Goal: Find specific page/section: Find specific page/section

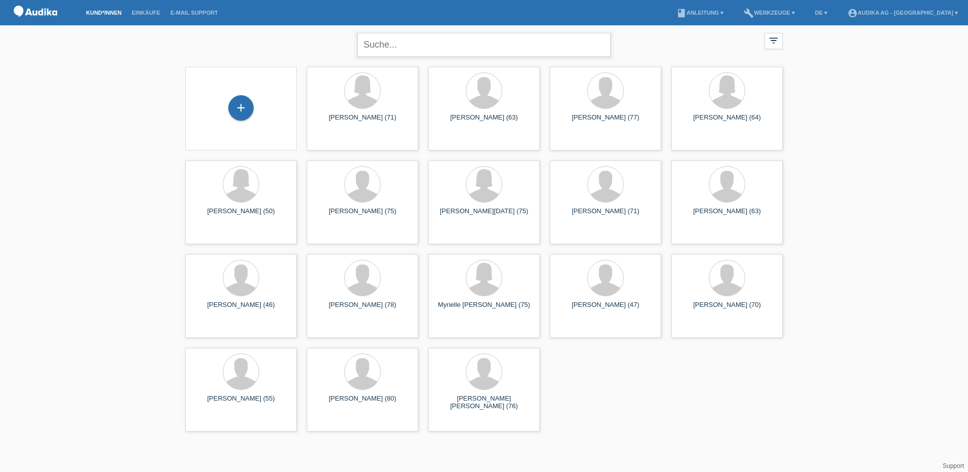
click at [417, 43] on input "text" at bounding box center [483, 45] width 253 height 24
paste input "C14593039"
type input "C14593039"
click at [337, 325] on span "Anzeigen" at bounding box center [335, 329] width 27 height 8
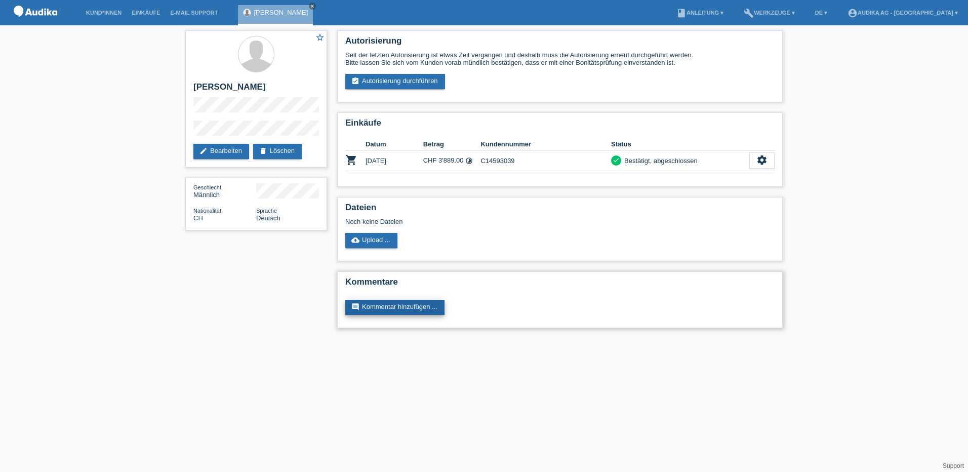
click at [378, 305] on link "comment Kommentar hinzufügen ..." at bounding box center [394, 307] width 99 height 15
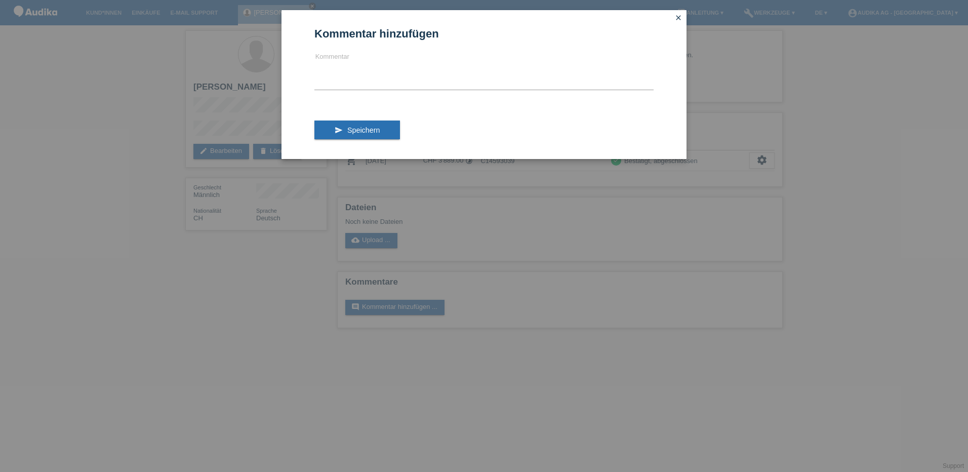
click at [676, 14] on icon "close" at bounding box center [678, 18] width 8 height 8
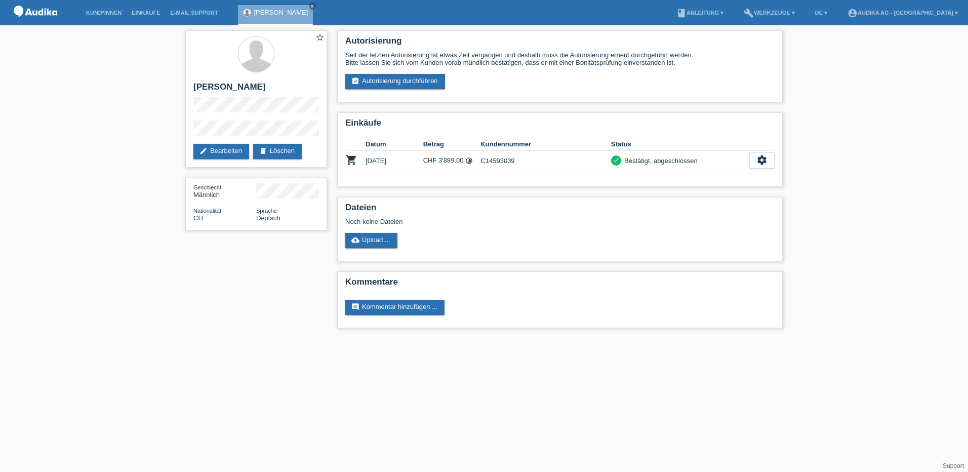
click at [922, 9] on li "account_circle Audika AG - [GEOGRAPHIC_DATA] ▾" at bounding box center [902, 13] width 120 height 26
click at [857, 11] on icon "account_circle" at bounding box center [852, 13] width 10 height 10
click at [874, 76] on link "Logout" at bounding box center [878, 80] width 20 height 8
